Goal: Browse casually

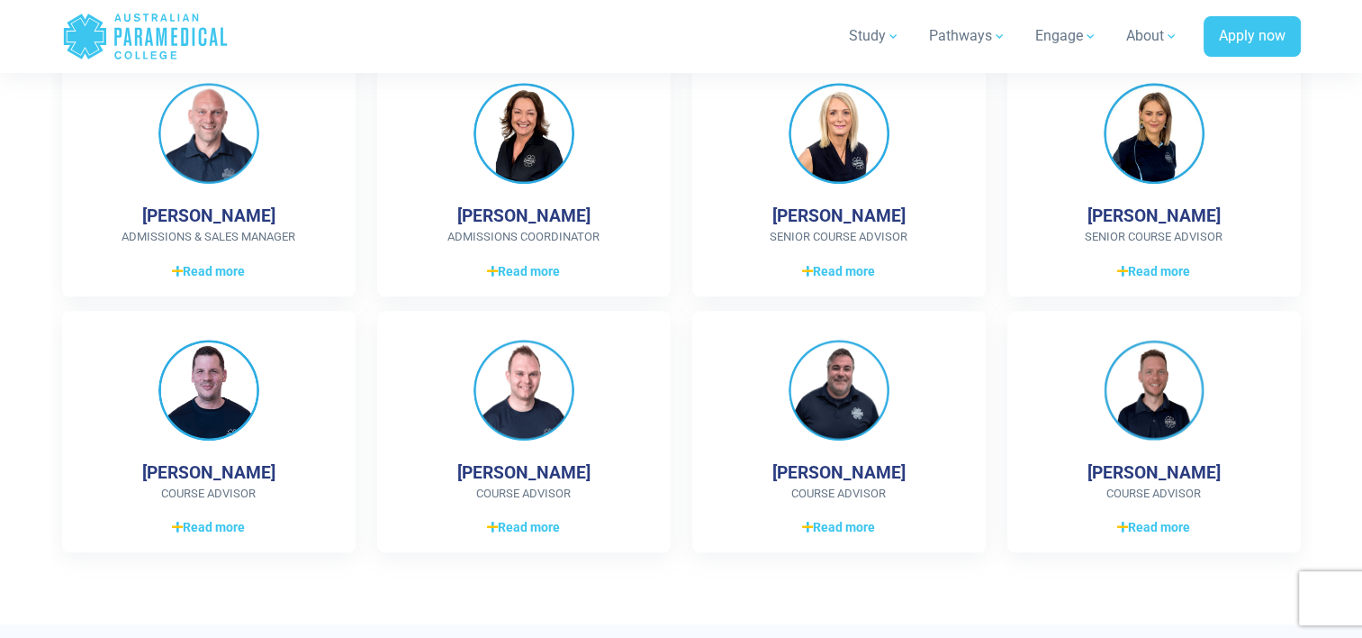
scroll to position [1981, 0]
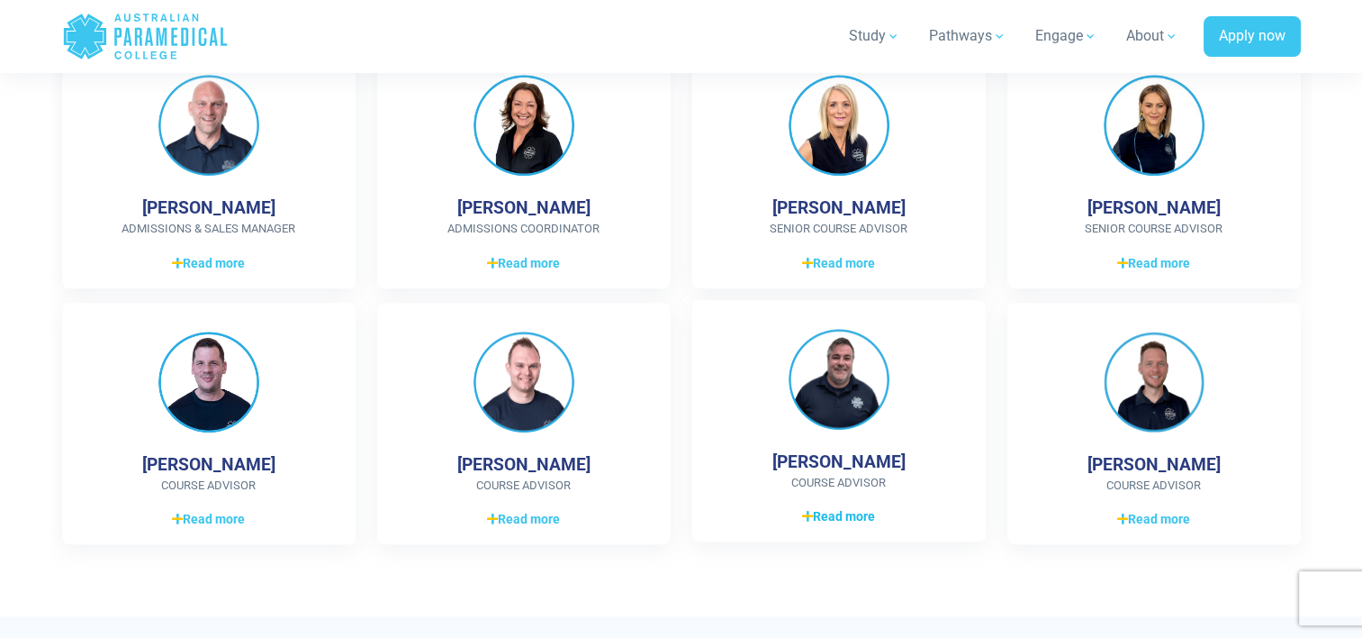
click at [821, 514] on span "Read more" at bounding box center [838, 516] width 73 height 19
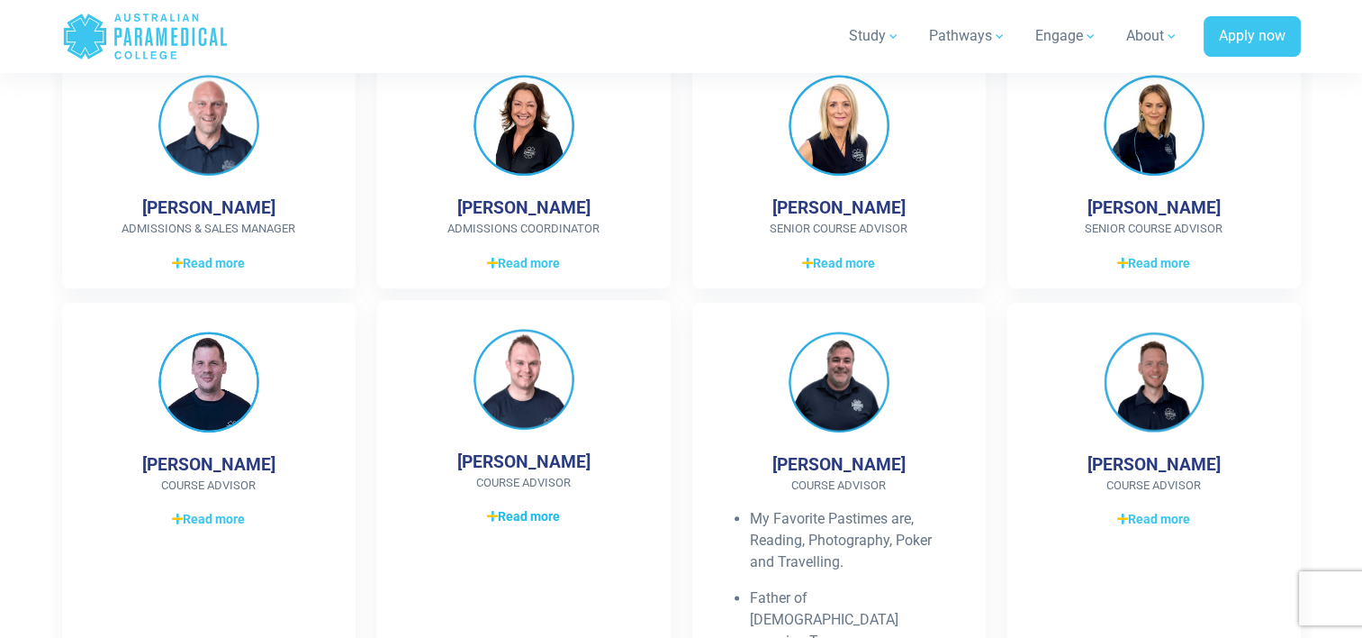
click at [511, 513] on span "Read more" at bounding box center [523, 516] width 73 height 19
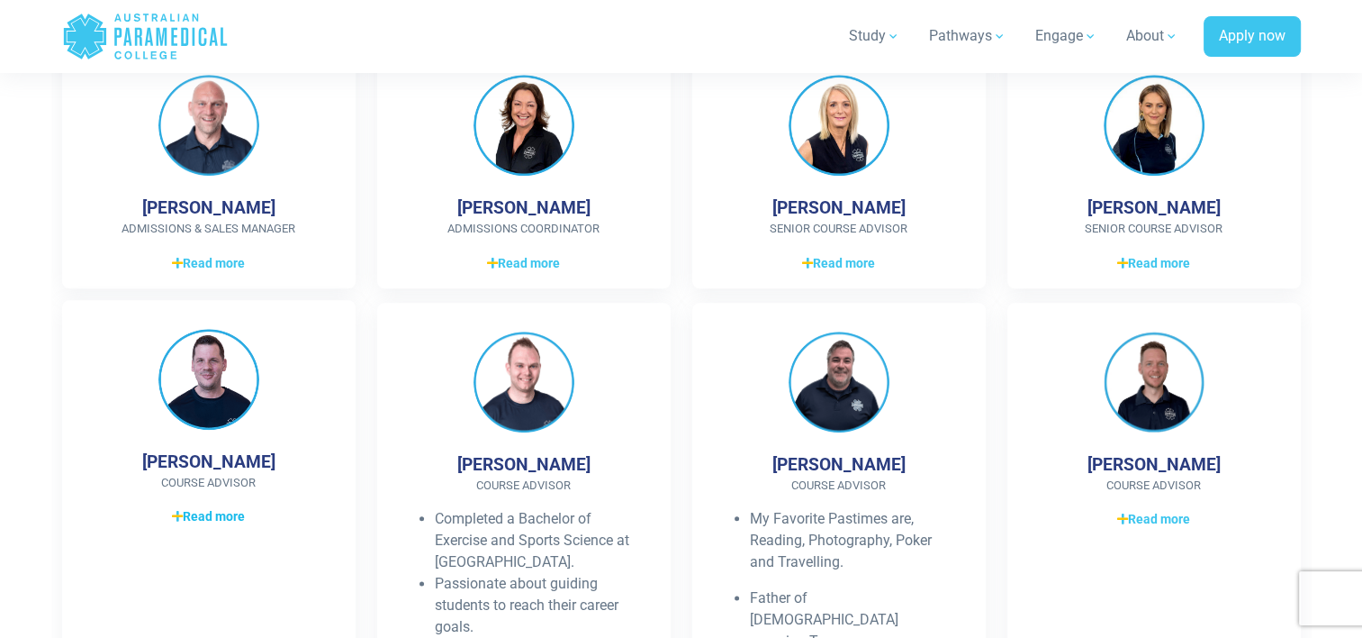
click at [228, 517] on span "Read more" at bounding box center [208, 516] width 73 height 19
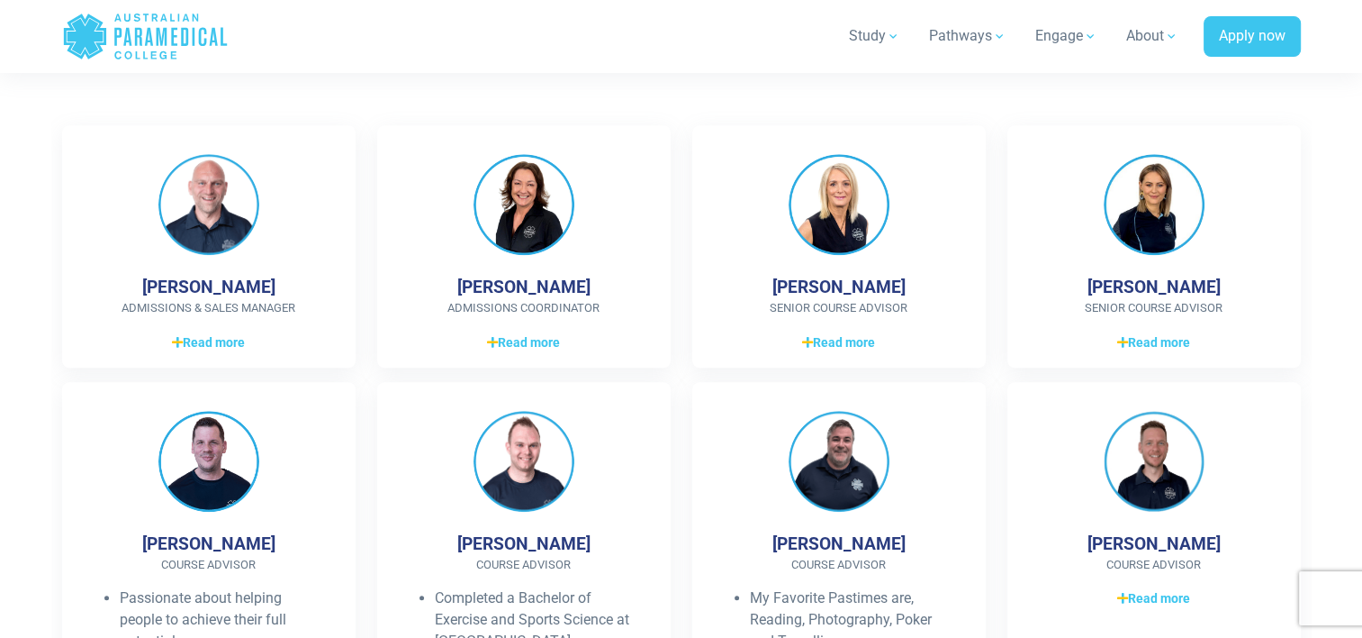
scroll to position [1891, 0]
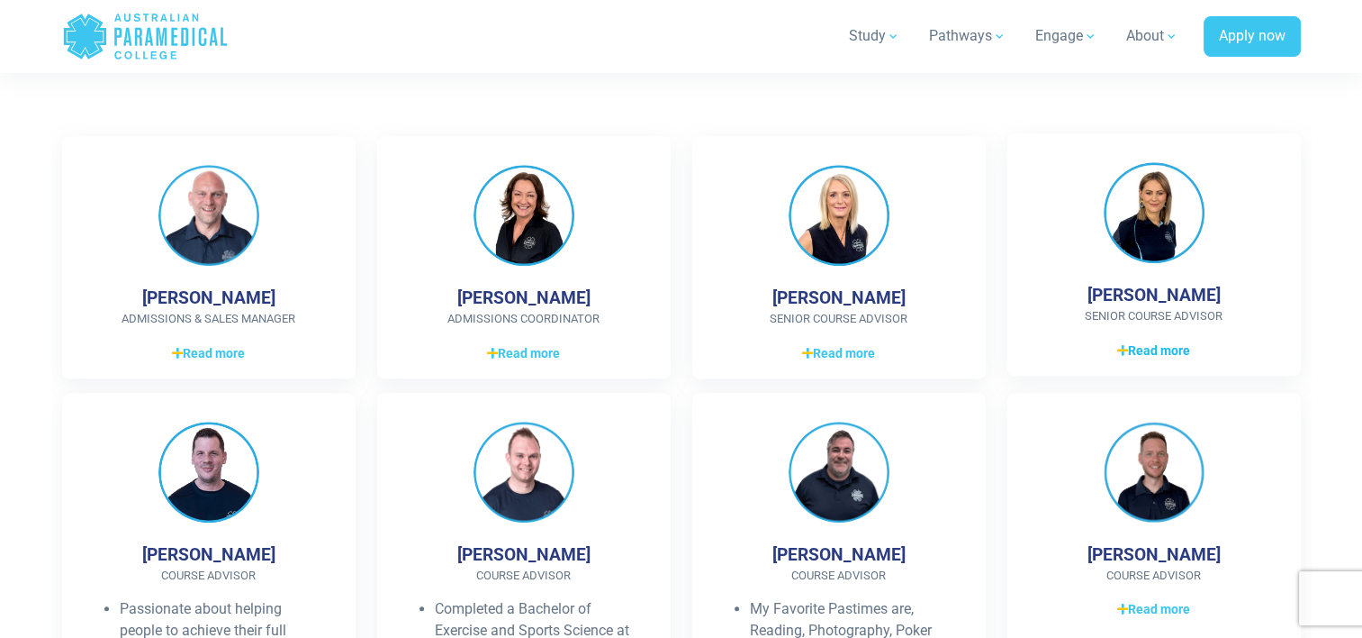
click at [1169, 354] on span "Read more" at bounding box center [1154, 350] width 73 height 19
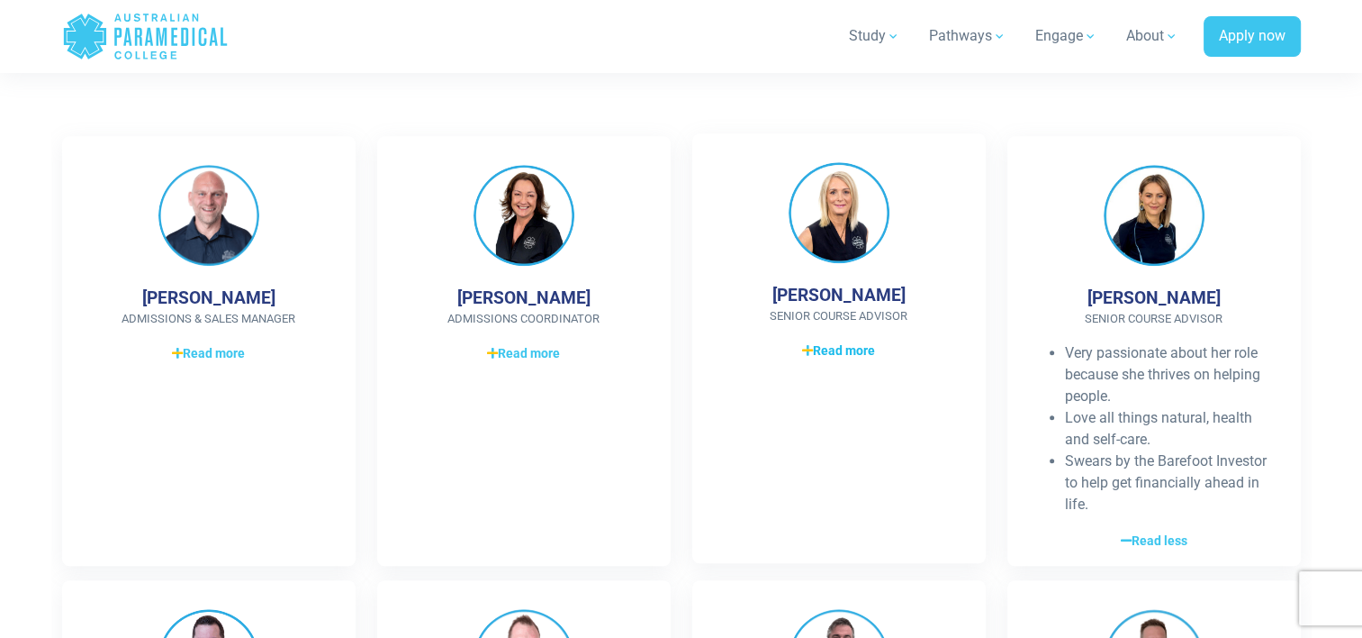
click at [857, 348] on span "Read more" at bounding box center [838, 350] width 73 height 19
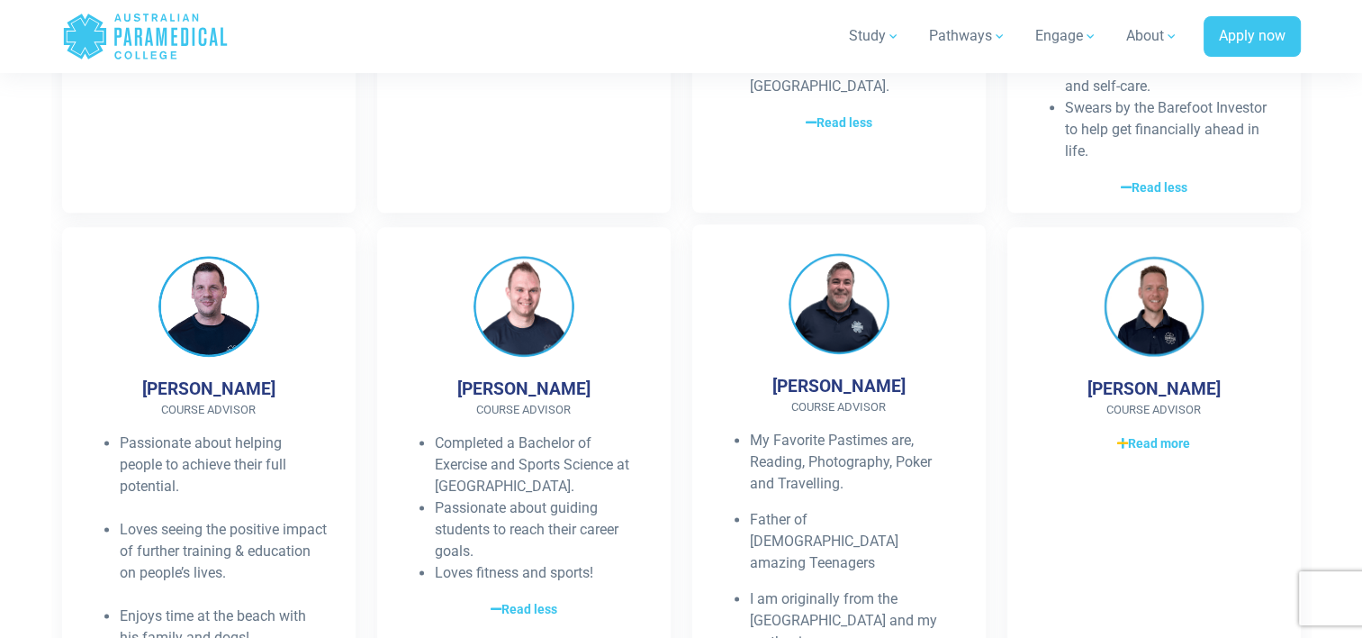
scroll to position [2341, 0]
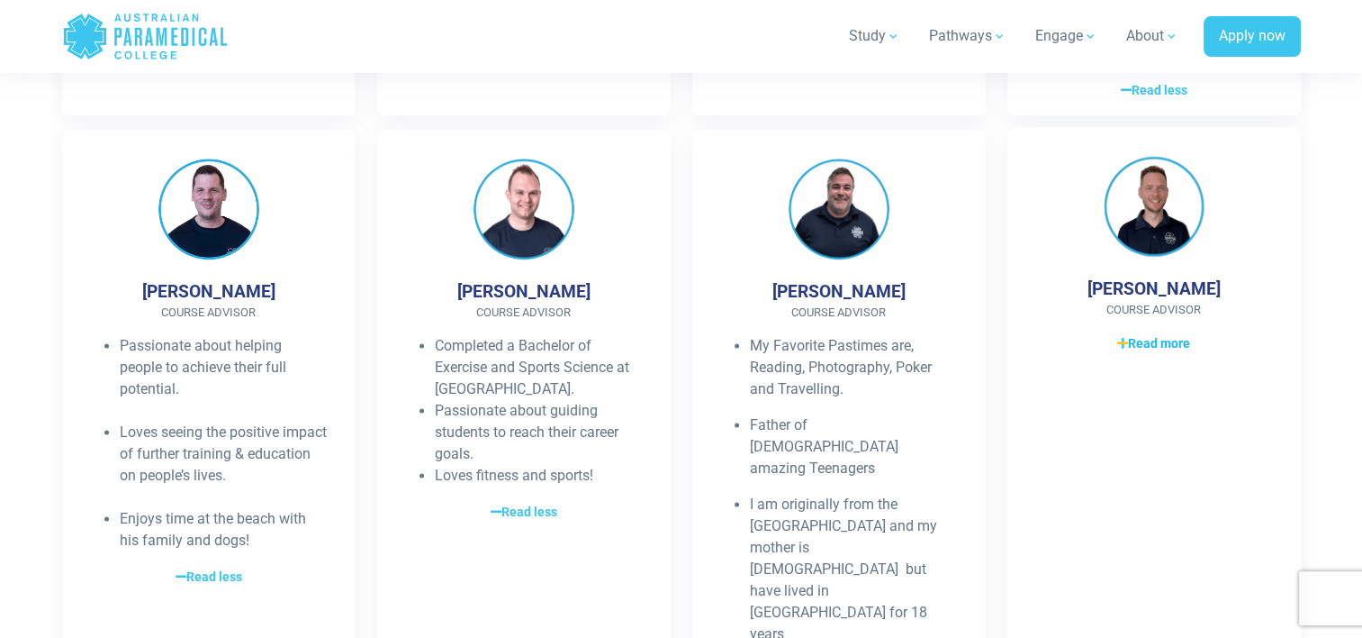
click at [1141, 344] on span "Read more" at bounding box center [1154, 343] width 73 height 19
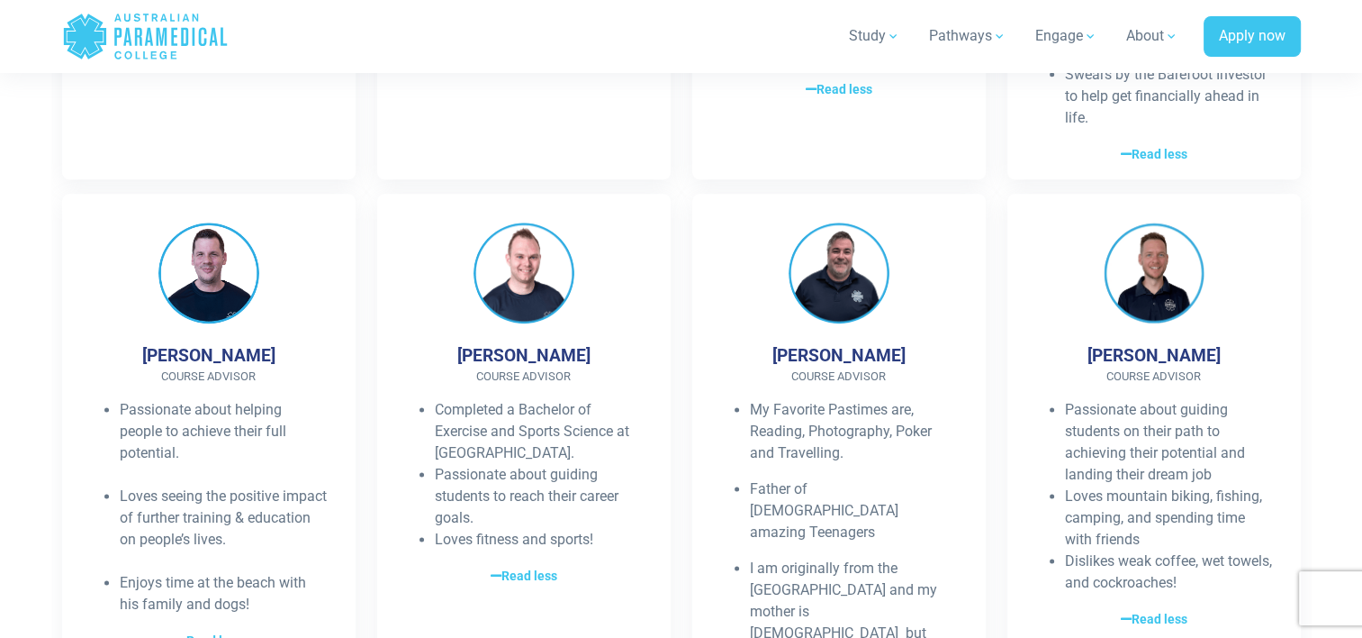
scroll to position [2285, 0]
